Goal: Entertainment & Leisure: Consume media (video, audio)

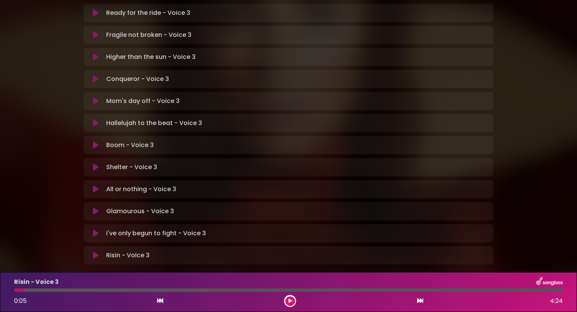
scroll to position [192, 0]
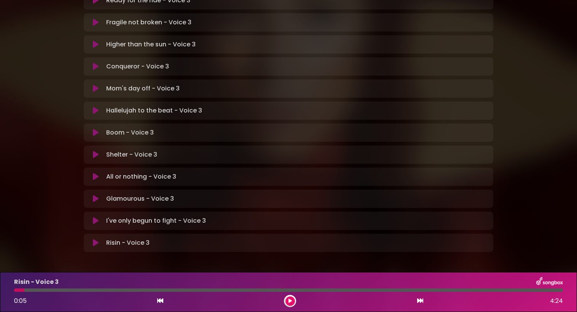
click at [140, 234] on div "Risin - Voice 3 Loading Track... Your Feedback Name" at bounding box center [288, 243] width 409 height 18
click at [290, 302] on icon at bounding box center [289, 301] width 3 height 5
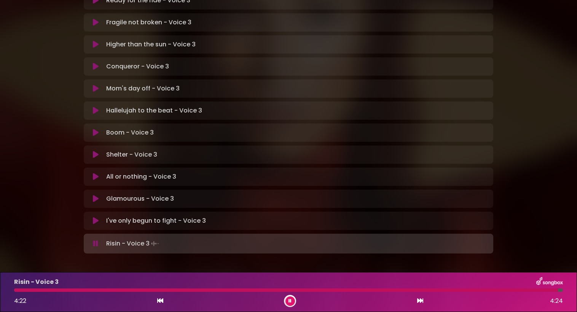
click at [292, 302] on button at bounding box center [290, 302] width 10 height 10
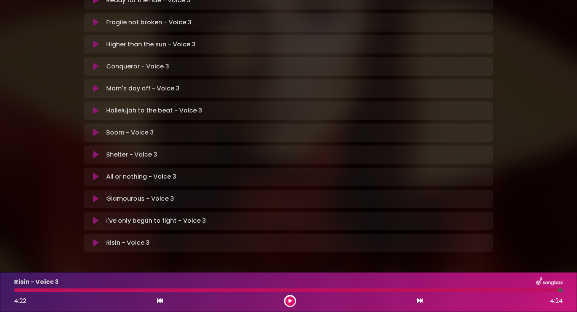
click at [110, 239] on p "Risin - Voice 3 Loading Track..." at bounding box center [127, 243] width 43 height 9
click at [91, 239] on button at bounding box center [95, 243] width 15 height 8
click at [290, 299] on icon at bounding box center [289, 301] width 3 height 5
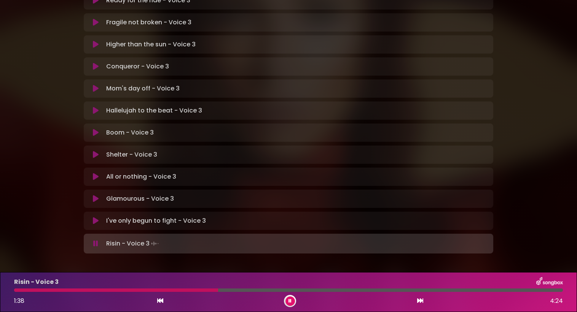
click at [291, 304] on button at bounding box center [290, 302] width 10 height 10
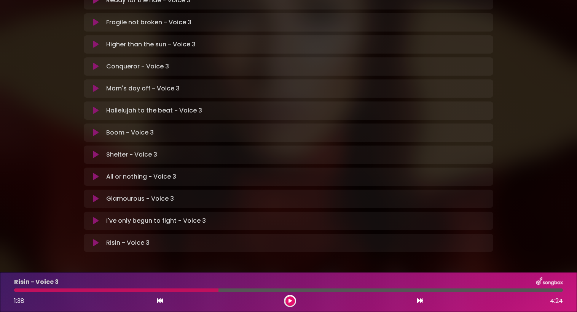
click at [289, 301] on icon at bounding box center [289, 301] width 3 height 5
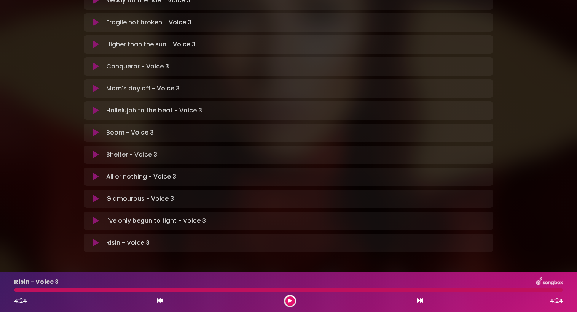
click at [287, 303] on button at bounding box center [290, 302] width 10 height 10
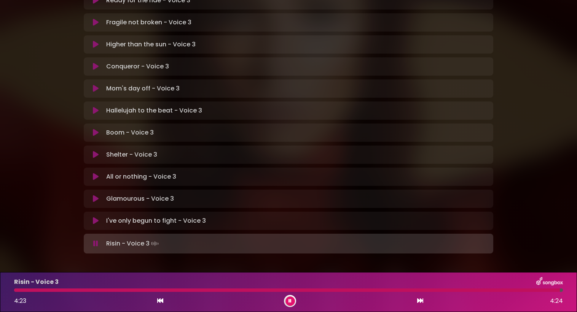
click at [288, 301] on button at bounding box center [290, 302] width 10 height 10
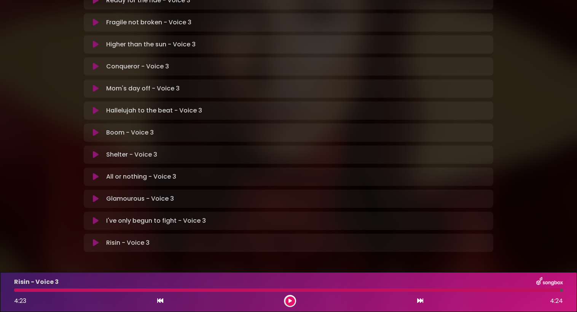
click at [286, 300] on button at bounding box center [290, 302] width 10 height 10
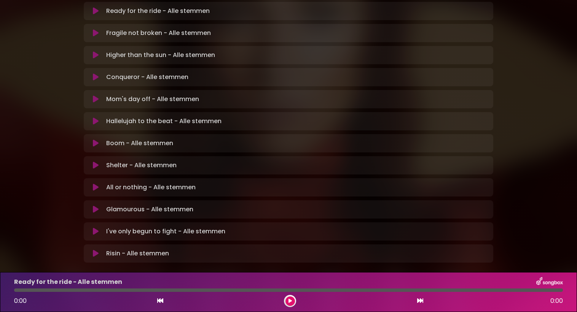
scroll to position [192, 0]
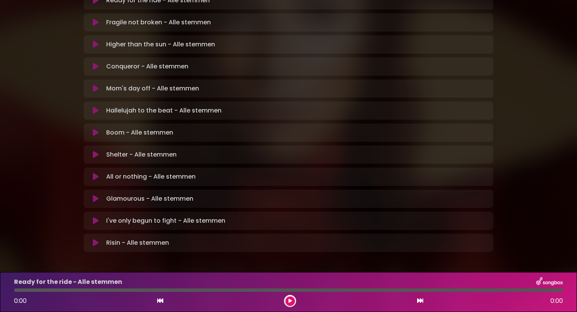
click at [121, 239] on p "Risin - Alle stemmen Loading Track..." at bounding box center [137, 243] width 63 height 9
click at [95, 225] on div "Natalia in Koor | Antwerpen 1 - Gent - Leuven | Alle stemmen Hans Primusz" at bounding box center [288, 45] width 419 height 421
click at [93, 239] on icon at bounding box center [96, 243] width 6 height 8
click at [289, 302] on icon at bounding box center [289, 301] width 3 height 5
click at [290, 304] on icon at bounding box center [289, 301] width 3 height 5
